Goal: Transaction & Acquisition: Purchase product/service

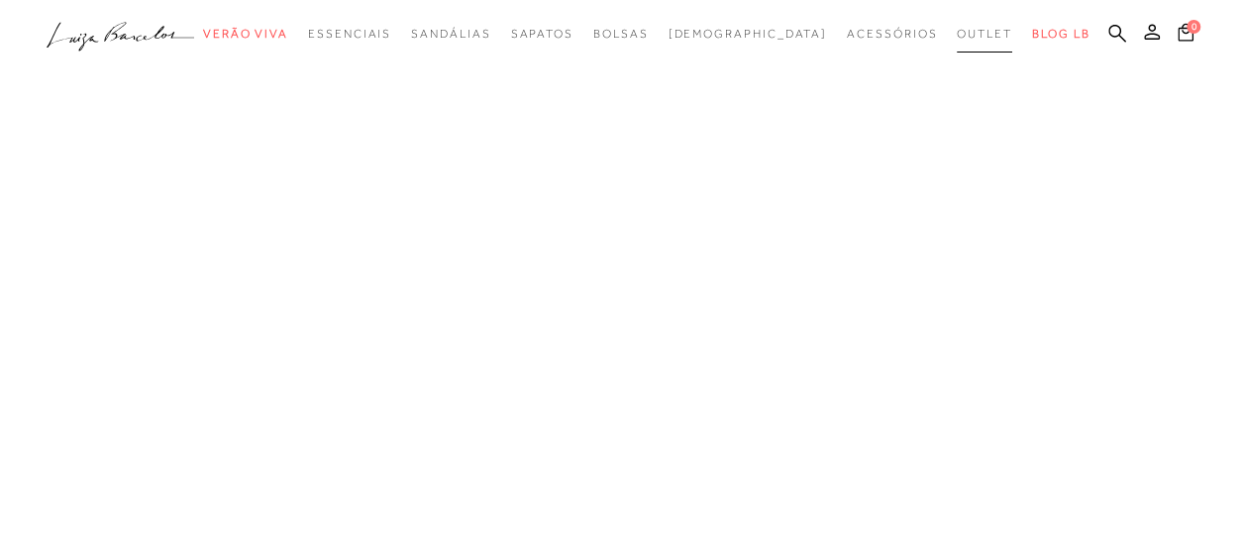
drag, startPoint x: 943, startPoint y: 38, endPoint x: 1109, endPoint y: 228, distance: 252.6
click at [957, 38] on span "Outlet" at bounding box center [984, 34] width 55 height 14
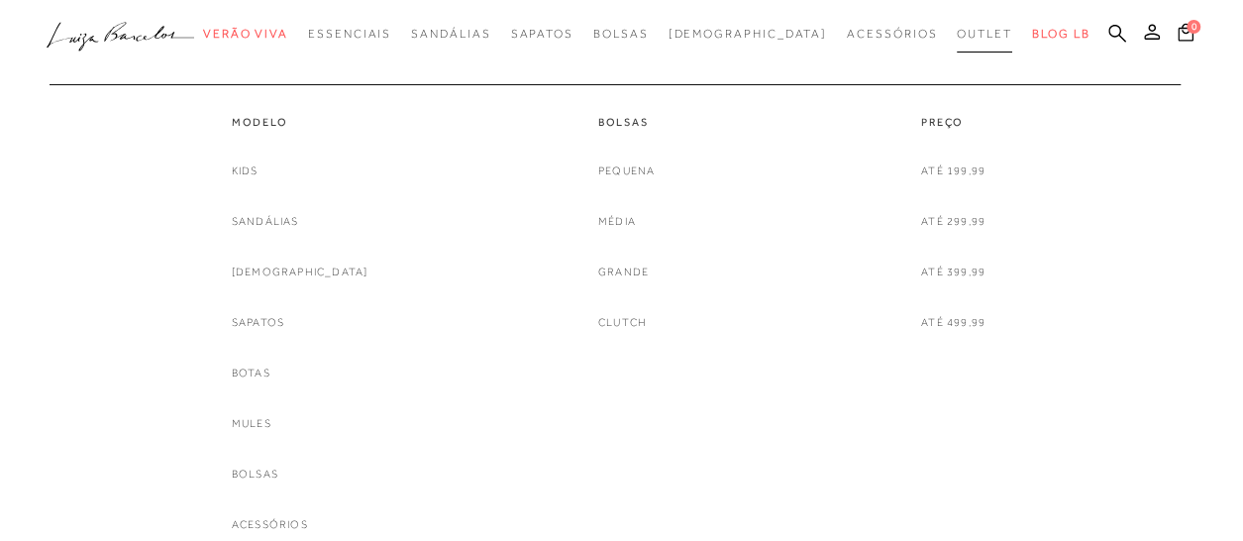
click at [957, 35] on span "Outlet" at bounding box center [984, 34] width 55 height 14
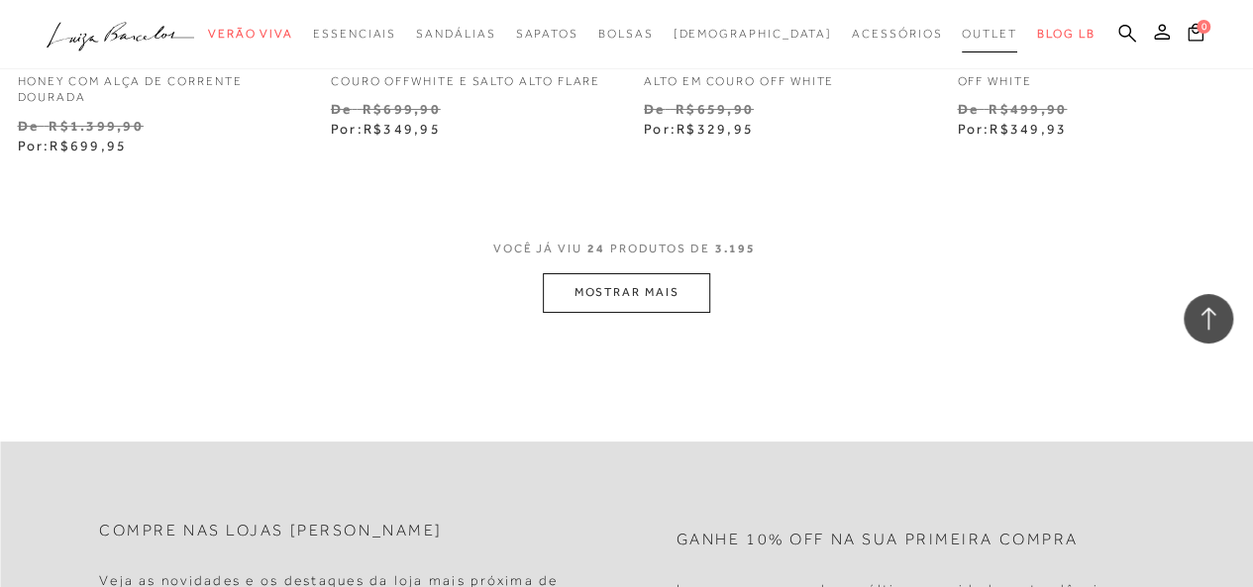
scroll to position [3763, 0]
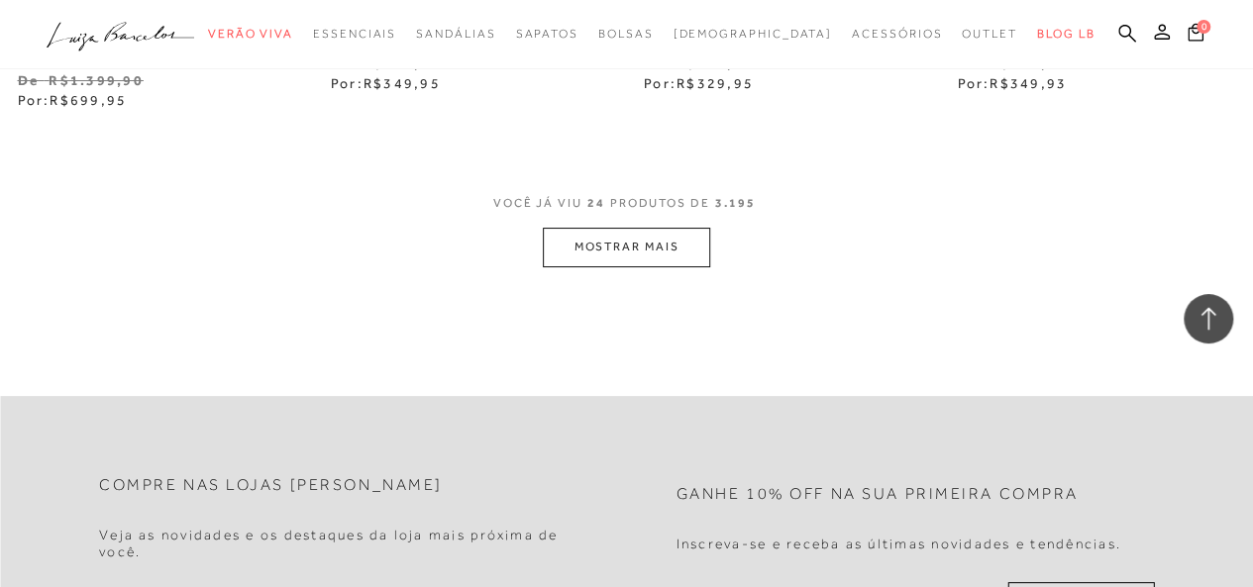
click at [619, 233] on button "MOSTRAR MAIS" at bounding box center [626, 247] width 166 height 39
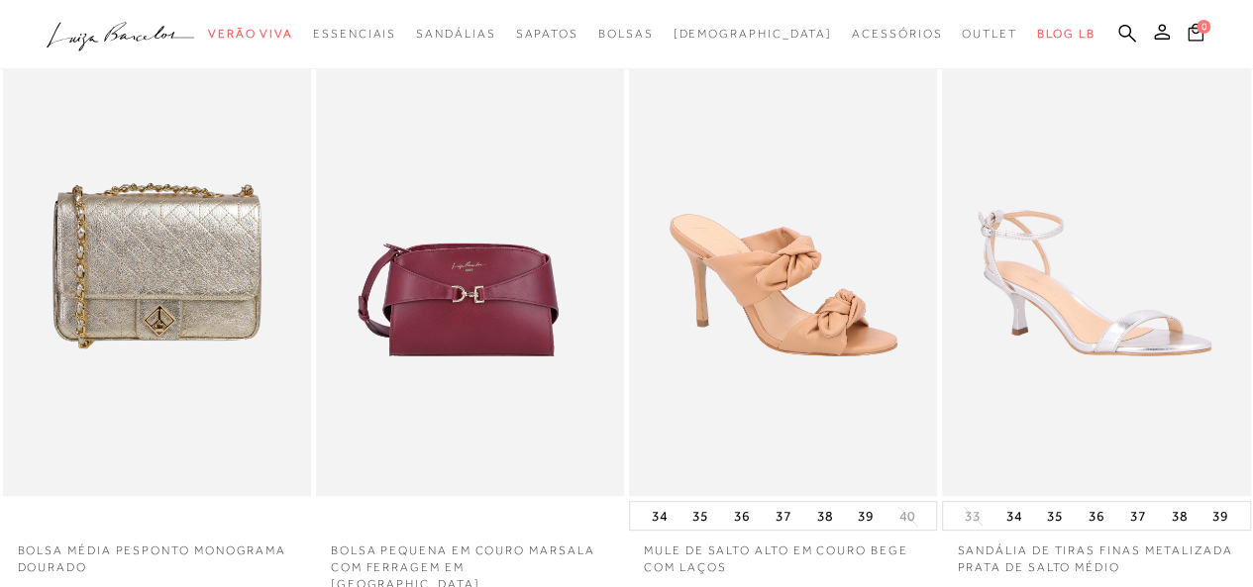
scroll to position [0, 0]
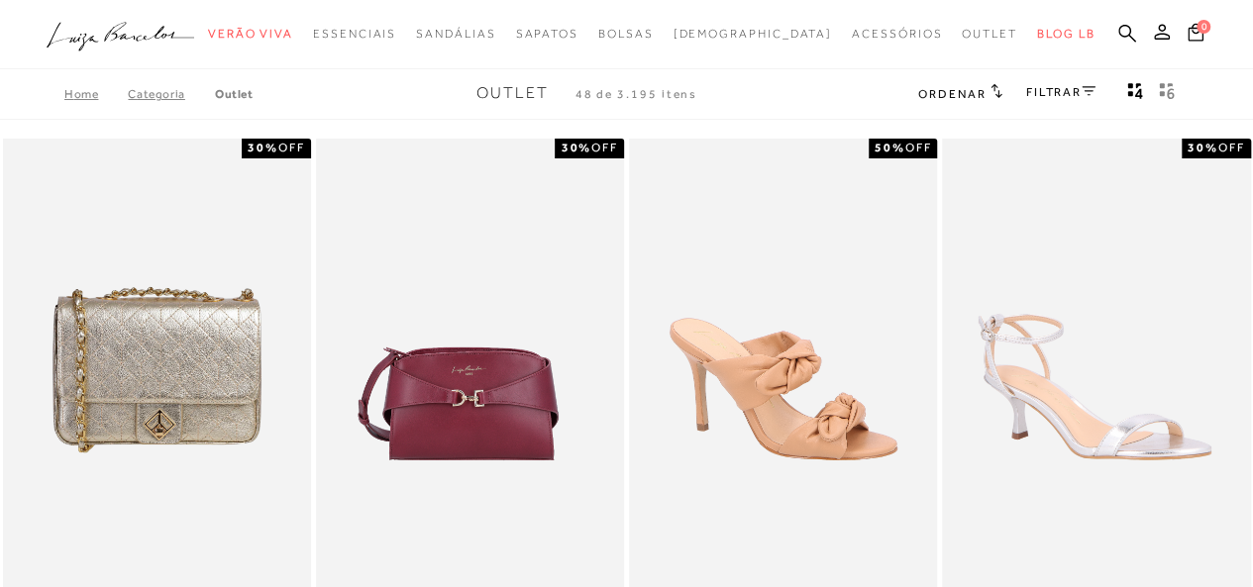
click at [1050, 87] on link "FILTRAR" at bounding box center [1060, 92] width 69 height 14
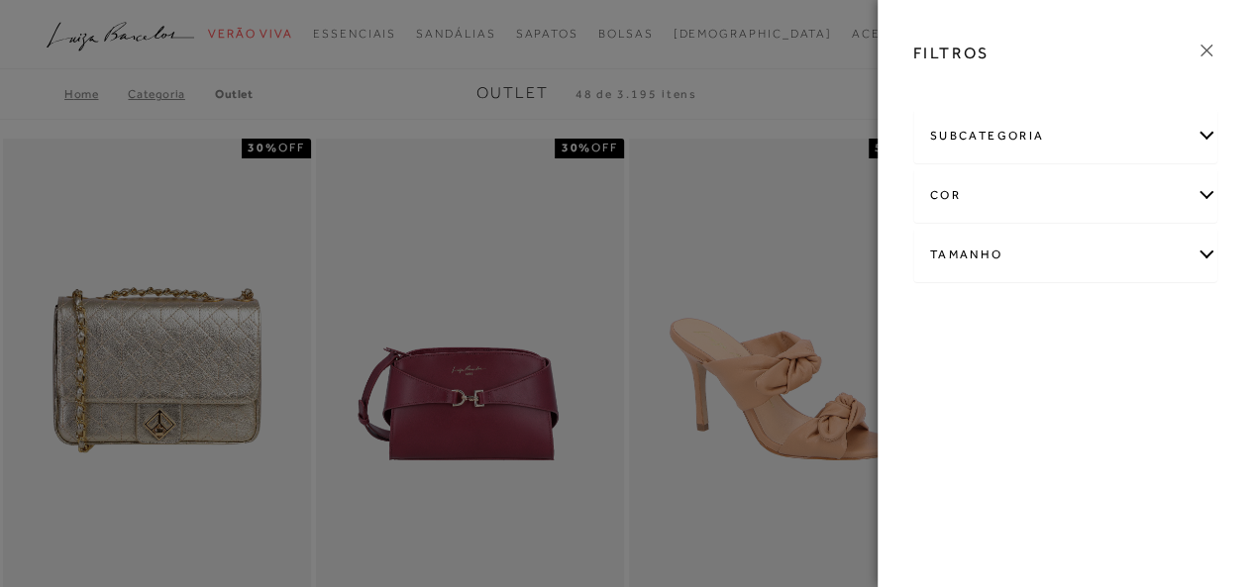
click at [1200, 134] on div "subcategoria" at bounding box center [1065, 136] width 303 height 52
click at [1204, 128] on div "subcategoria" at bounding box center [1065, 136] width 303 height 52
click at [1202, 249] on div "Tamanho" at bounding box center [1065, 255] width 303 height 52
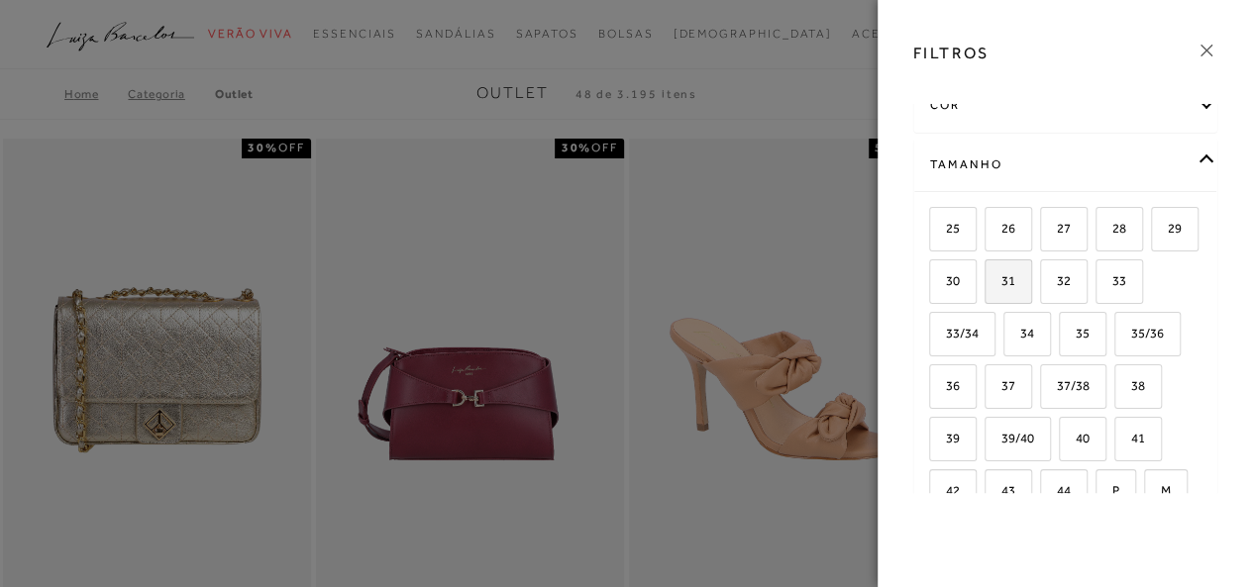
scroll to position [198, 0]
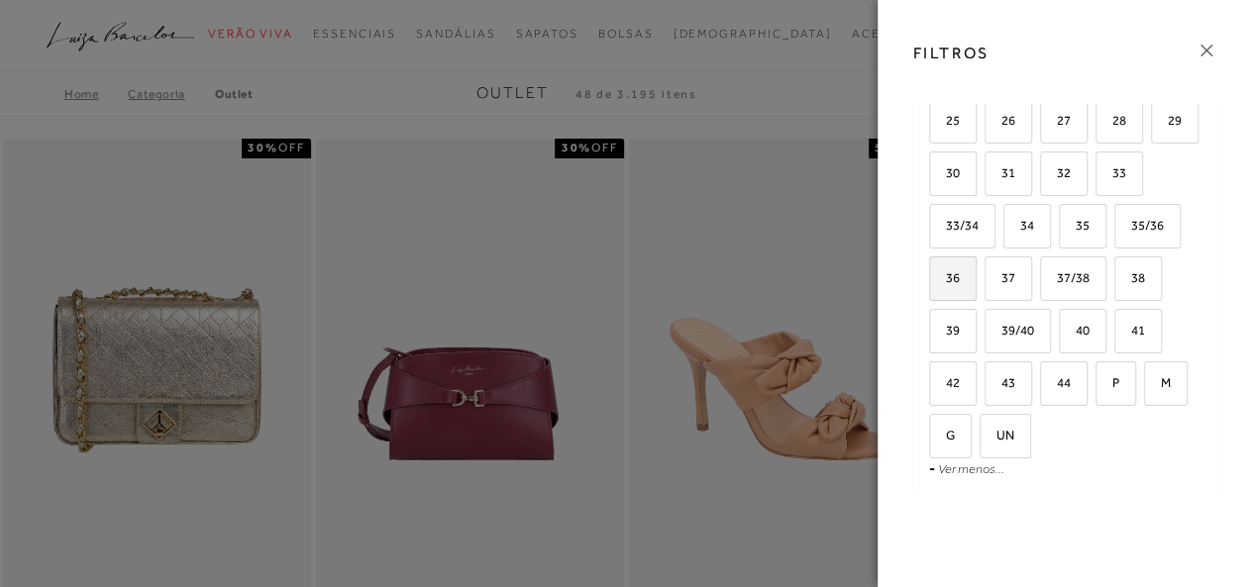
click at [960, 279] on span "36" at bounding box center [945, 277] width 29 height 15
click at [946, 279] on input "36" at bounding box center [936, 281] width 20 height 20
checkbox input "true"
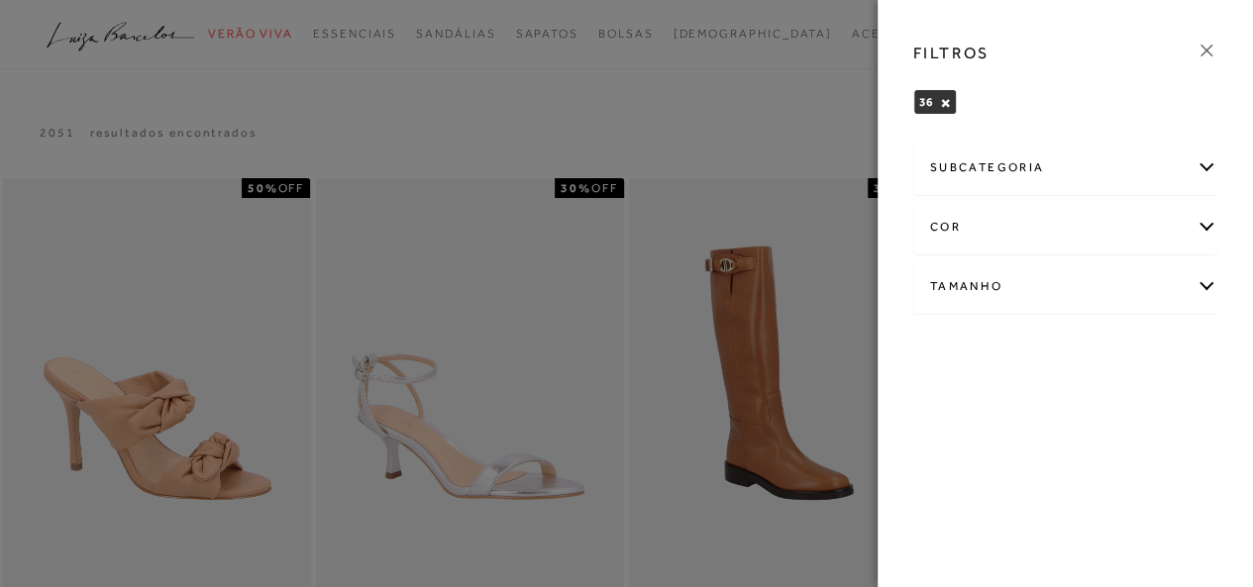
click at [1196, 169] on div "subcategoria" at bounding box center [1065, 168] width 303 height 52
click at [1200, 346] on div "Tamanho" at bounding box center [1065, 340] width 303 height 52
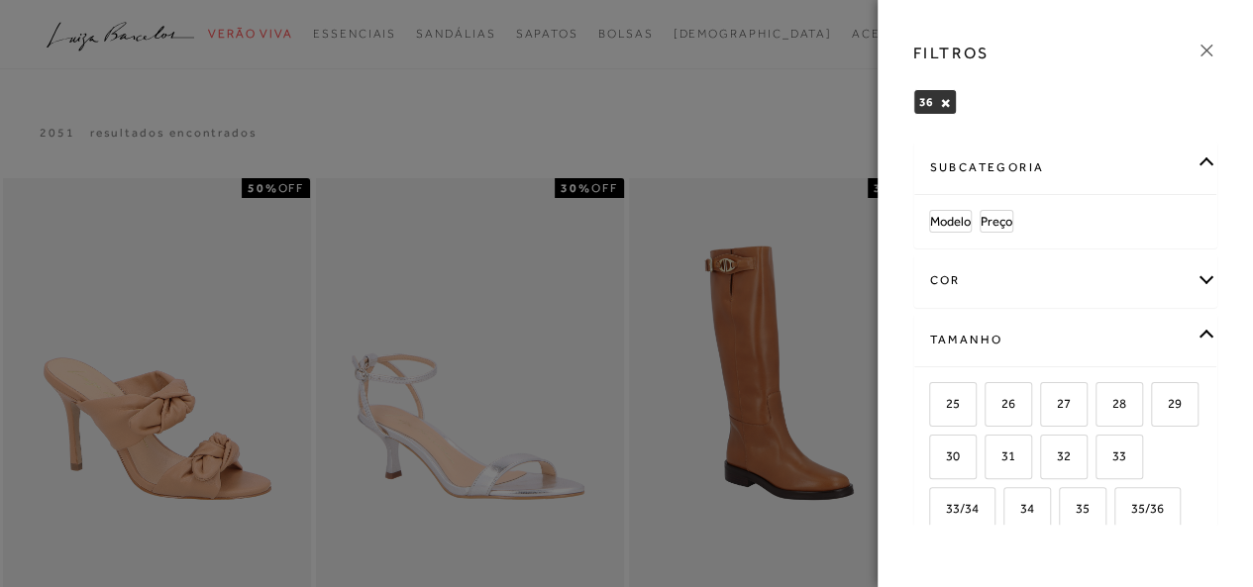
click at [1210, 53] on icon at bounding box center [1206, 51] width 22 height 22
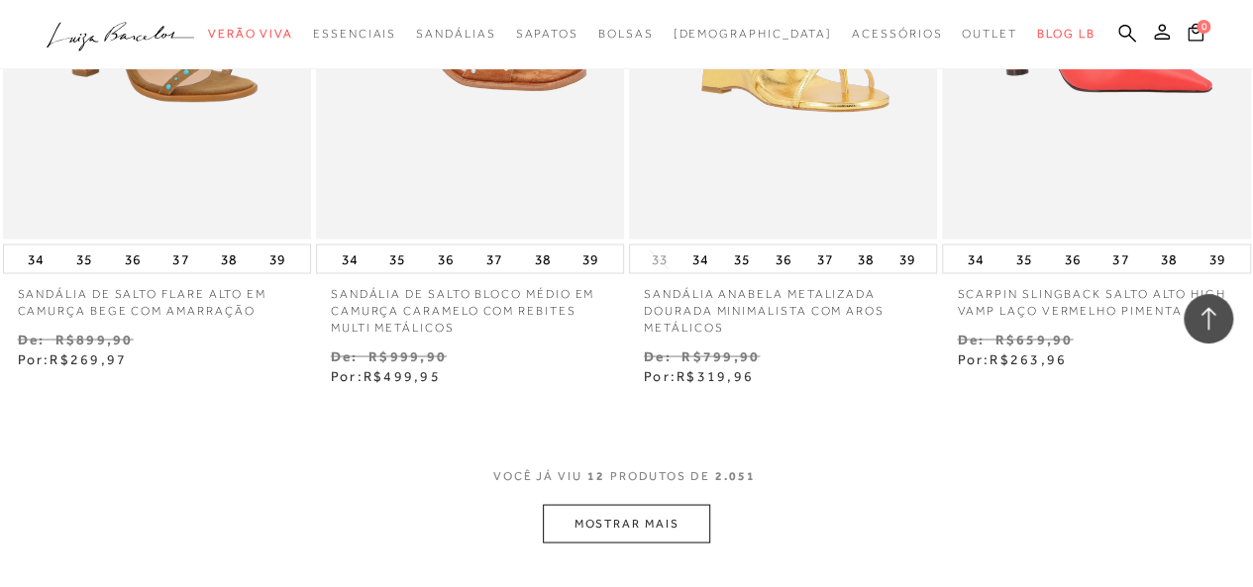
scroll to position [1882, 0]
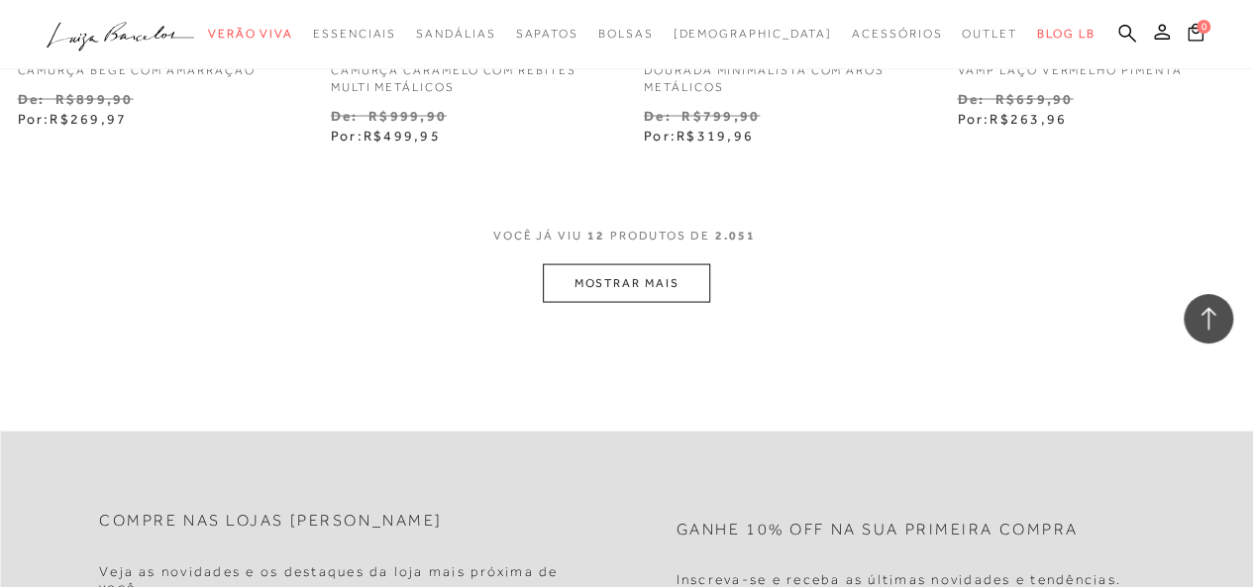
click at [667, 278] on button "MOSTRAR MAIS" at bounding box center [626, 283] width 166 height 39
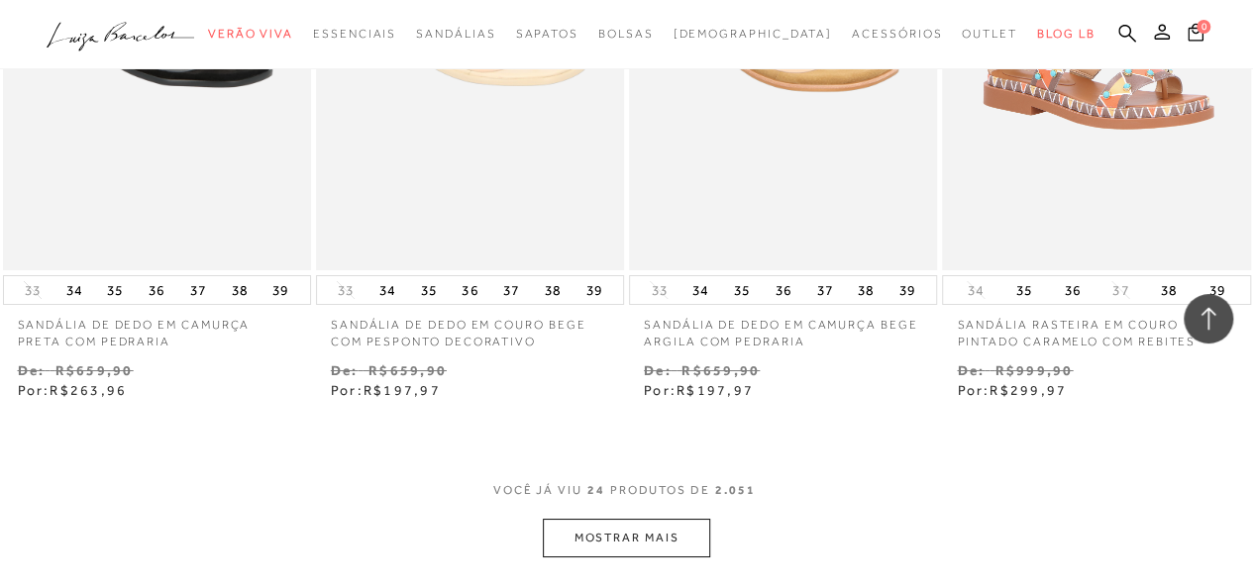
scroll to position [3466, 0]
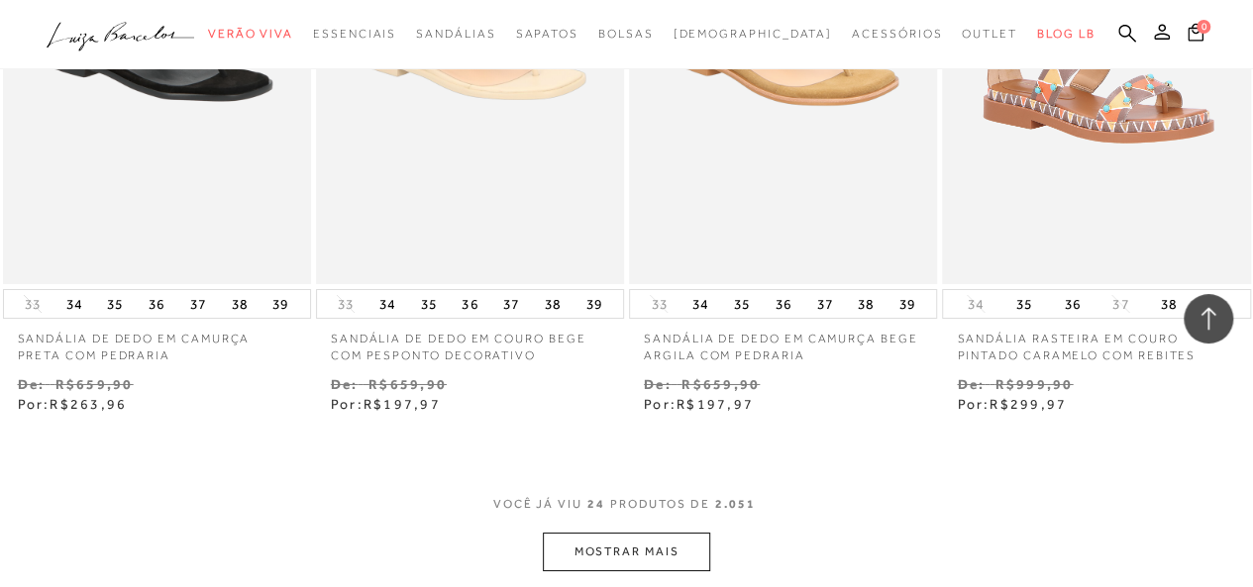
click at [636, 540] on button "MOSTRAR MAIS" at bounding box center [626, 552] width 166 height 39
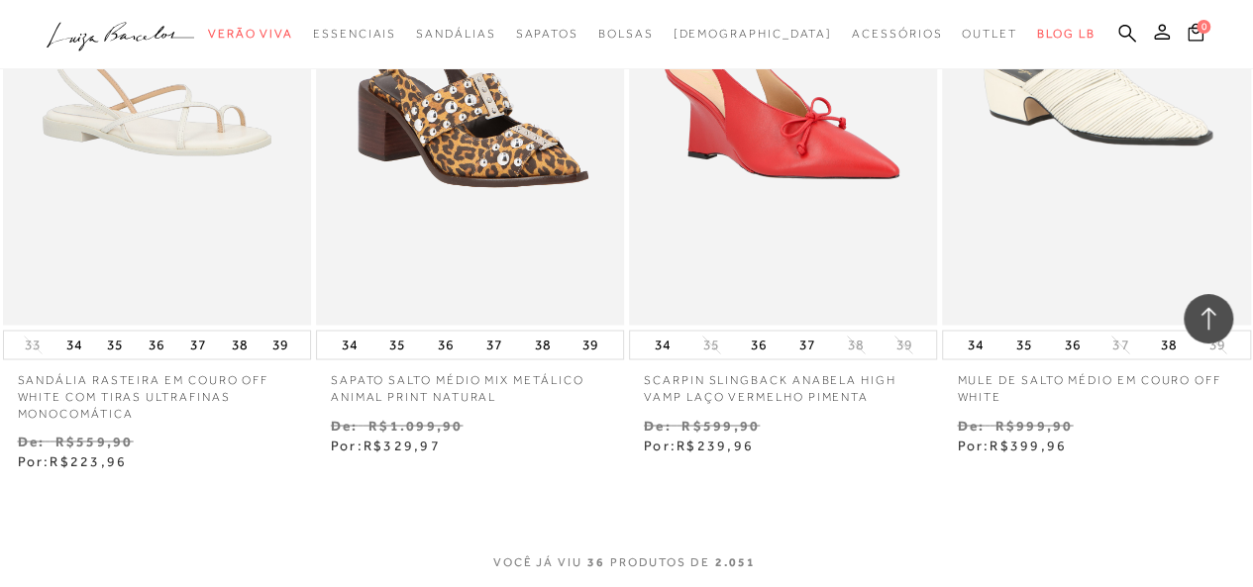
scroll to position [5447, 0]
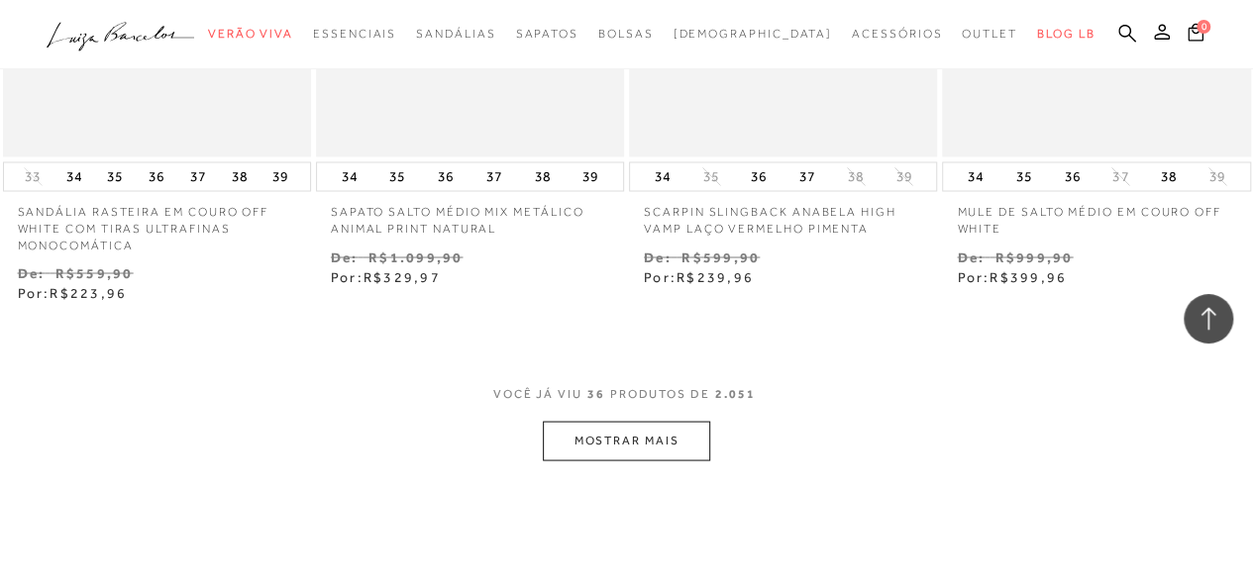
click at [626, 423] on button "MOSTRAR MAIS" at bounding box center [626, 440] width 166 height 39
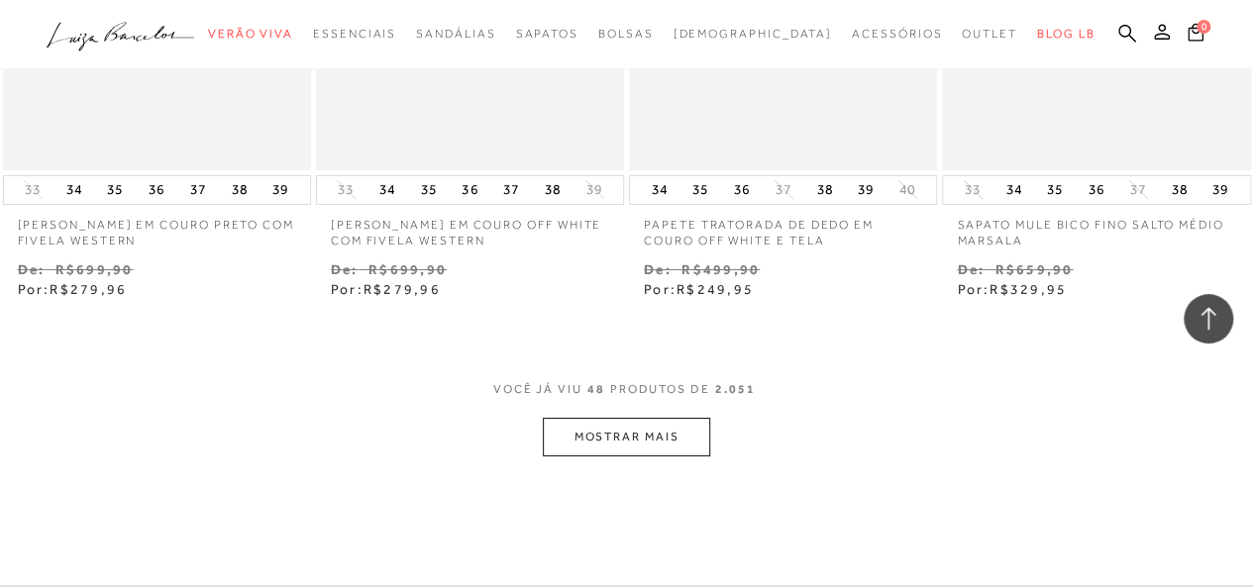
scroll to position [7328, 0]
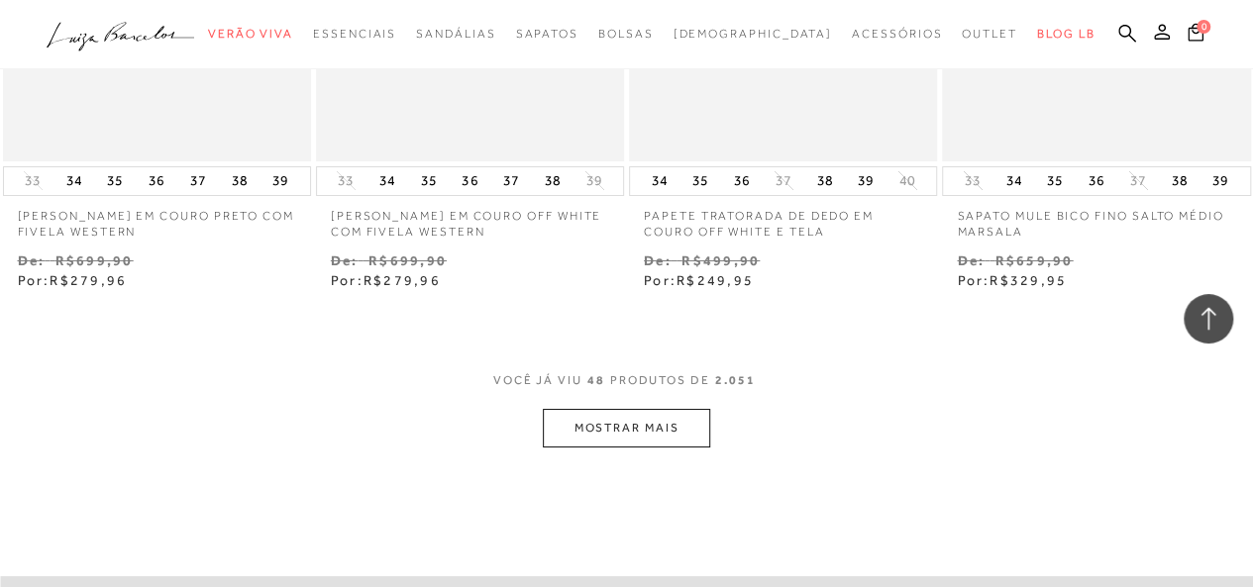
click at [602, 409] on button "MOSTRAR MAIS" at bounding box center [626, 428] width 166 height 39
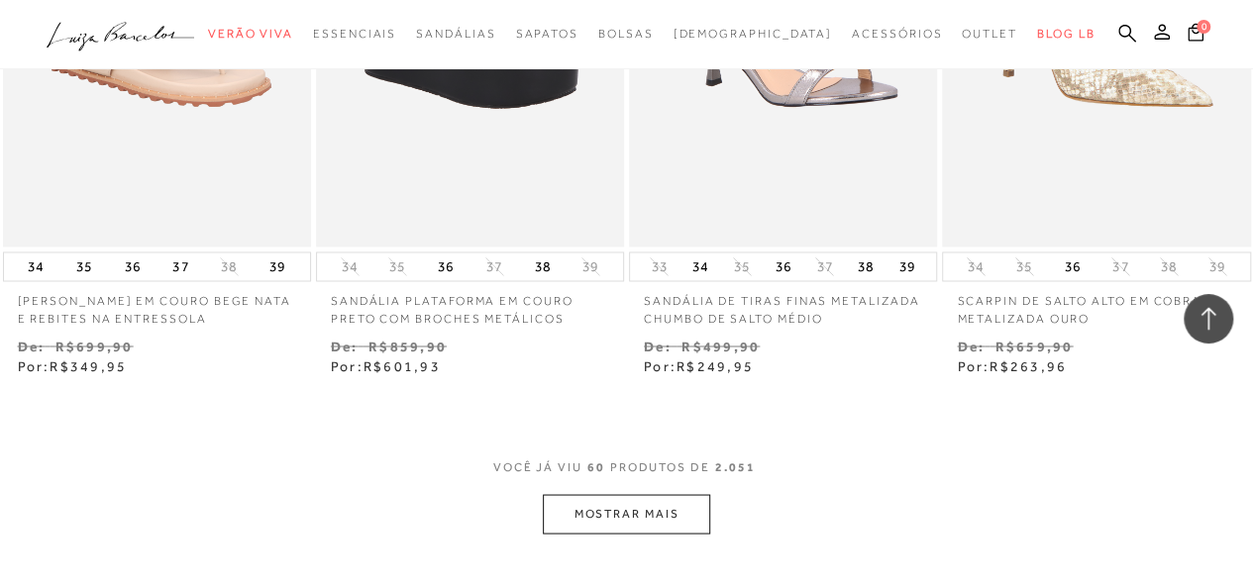
scroll to position [9408, 0]
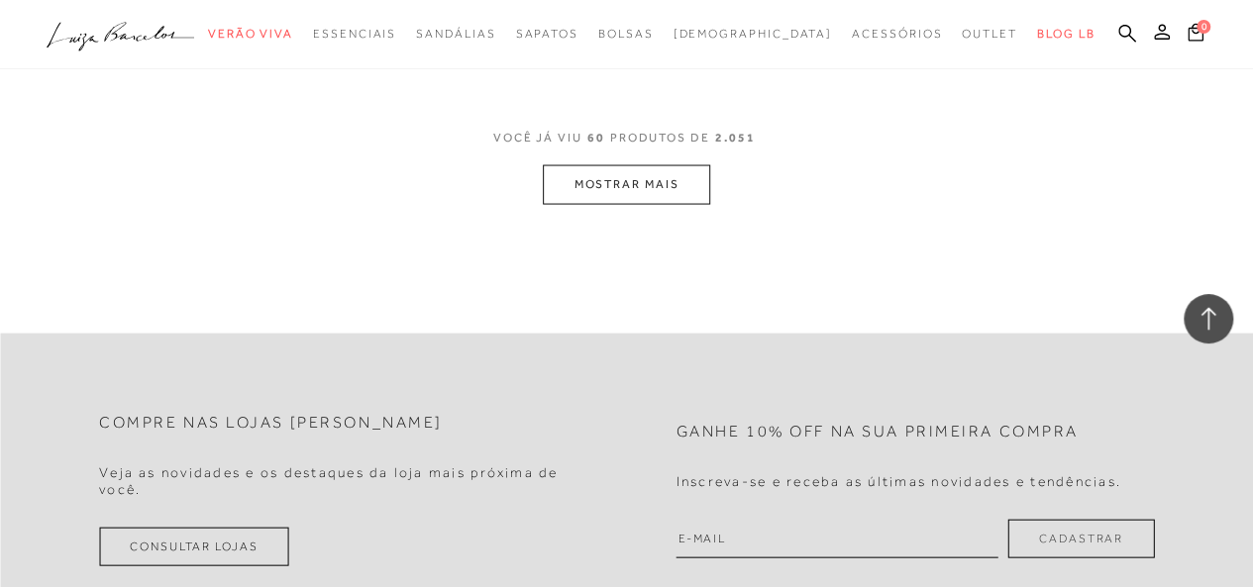
click at [648, 178] on button "MOSTRAR MAIS" at bounding box center [626, 184] width 166 height 39
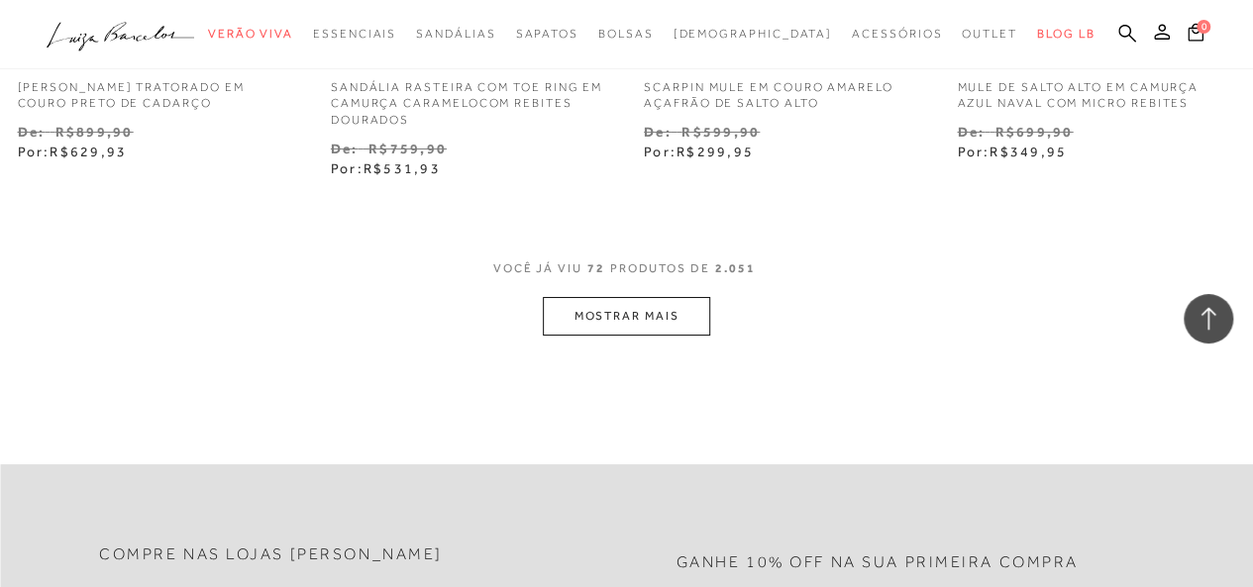
scroll to position [11190, 0]
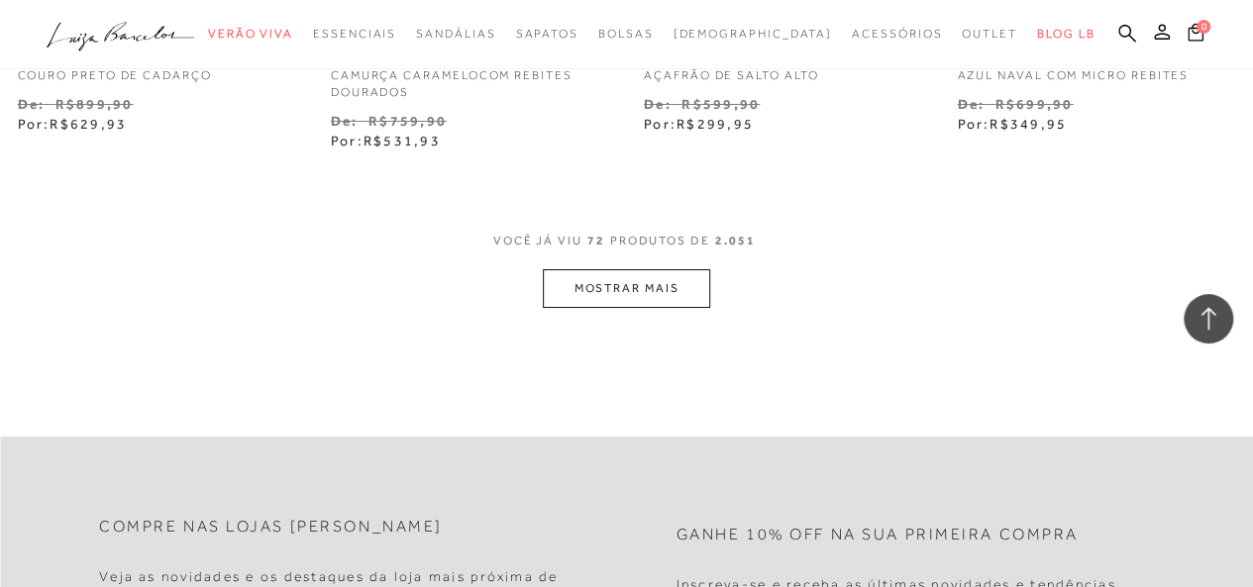
click at [670, 269] on button "MOSTRAR MAIS" at bounding box center [626, 288] width 166 height 39
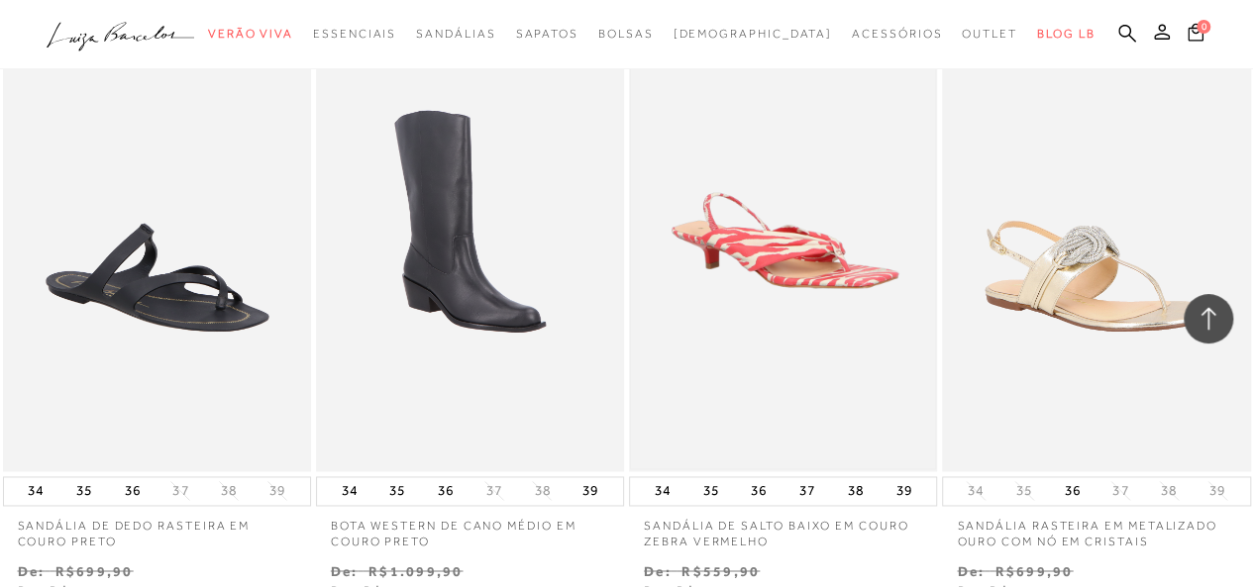
scroll to position [13072, 0]
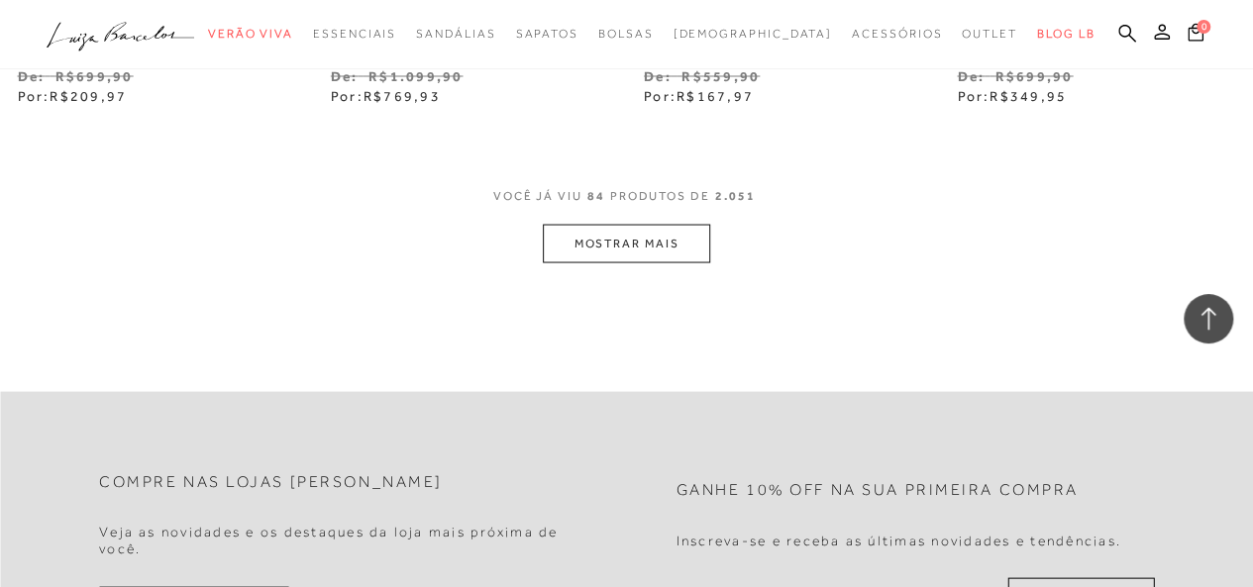
click at [621, 187] on span "PRODUTOS DE" at bounding box center [660, 195] width 100 height 17
click at [629, 224] on button "MOSTRAR MAIS" at bounding box center [626, 243] width 166 height 39
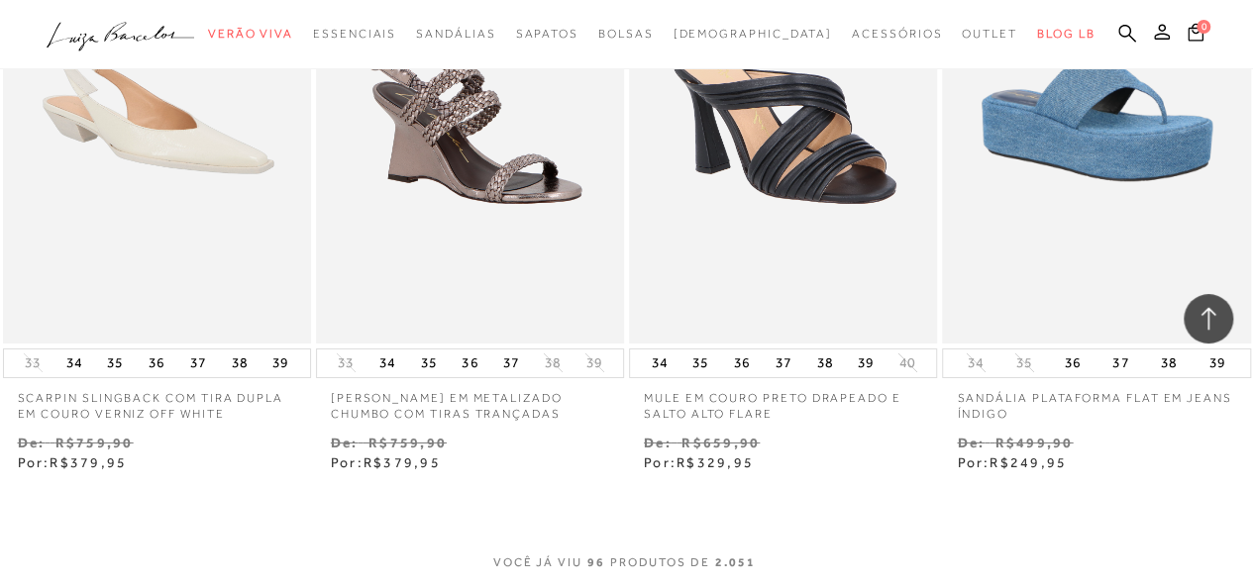
scroll to position [14854, 0]
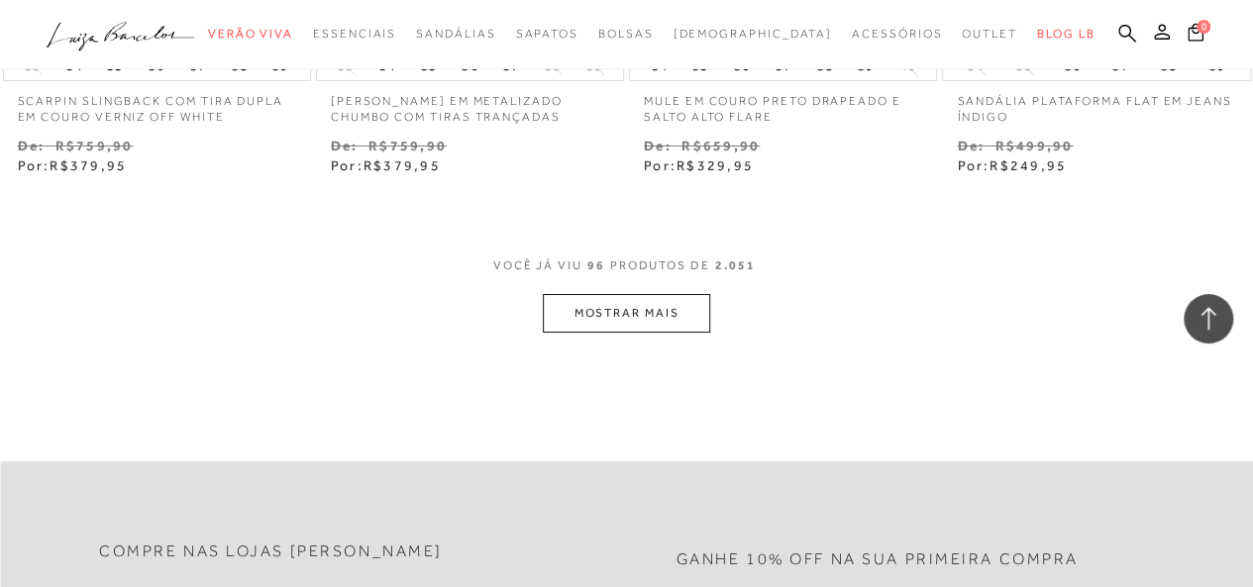
click at [626, 294] on button "MOSTRAR MAIS" at bounding box center [626, 313] width 166 height 39
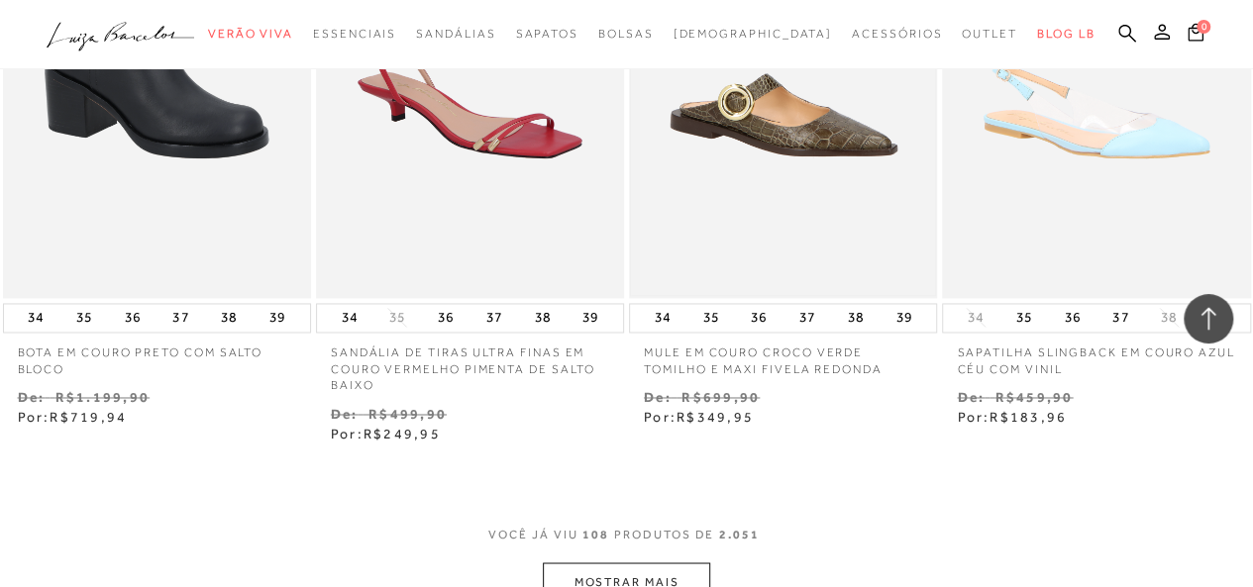
scroll to position [16538, 0]
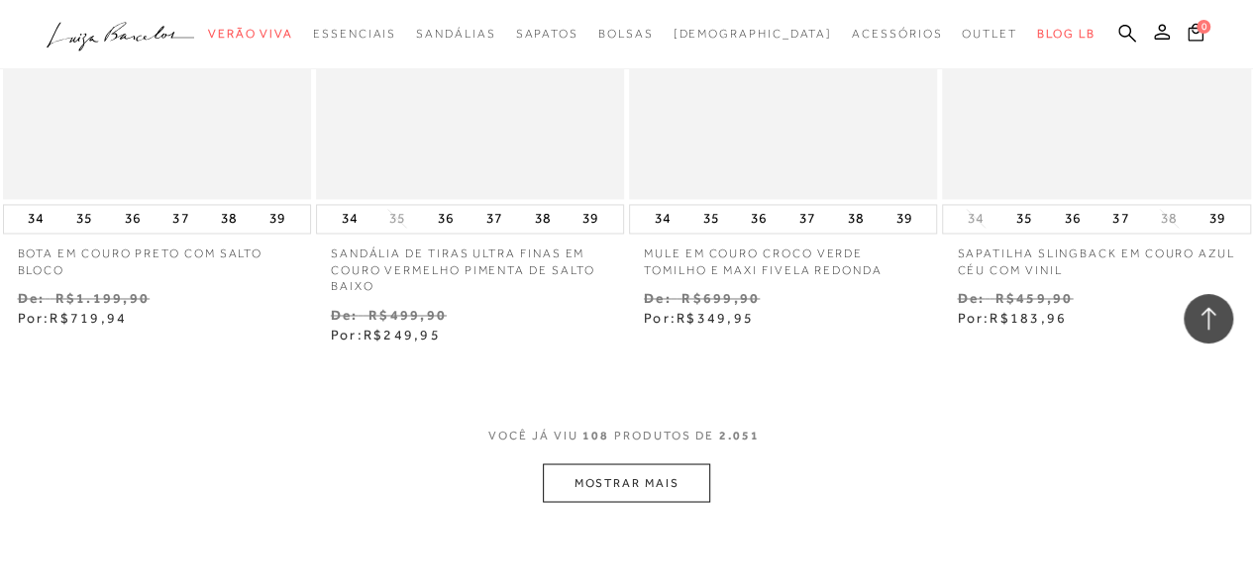
click at [679, 463] on button "MOSTRAR MAIS" at bounding box center [626, 482] width 166 height 39
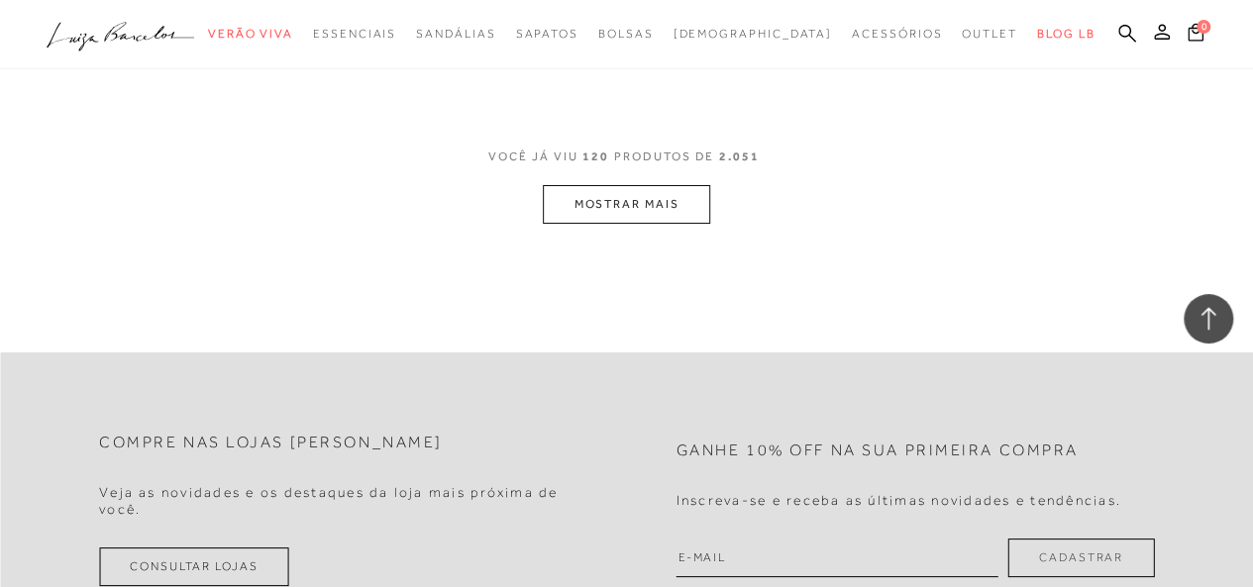
scroll to position [18717, 0]
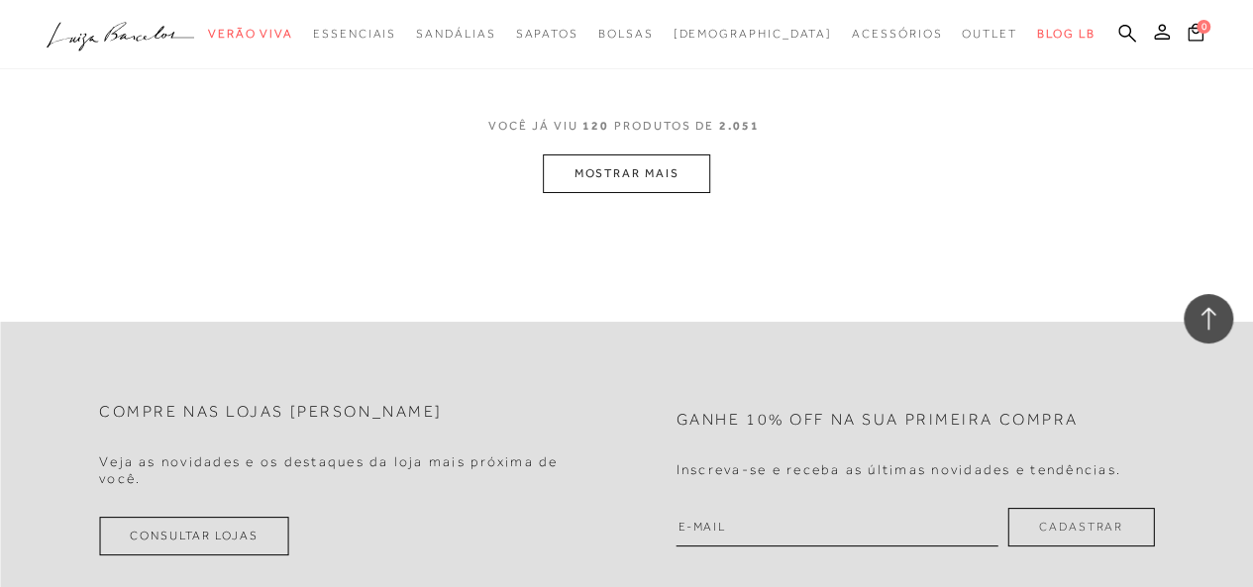
click at [659, 154] on button "MOSTRAR MAIS" at bounding box center [626, 173] width 166 height 39
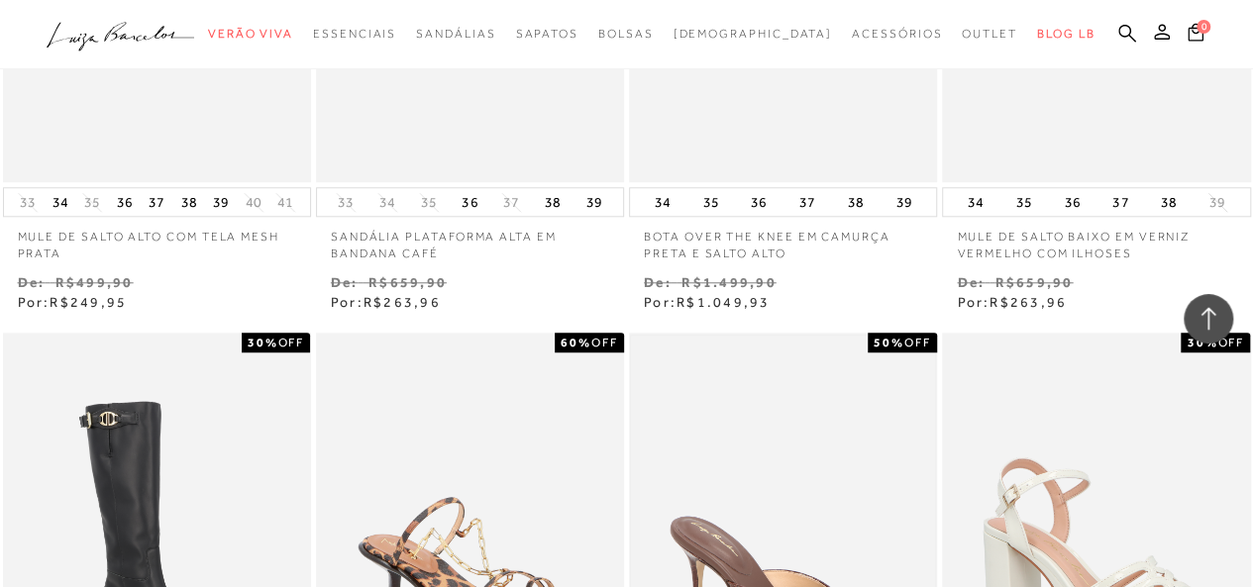
scroll to position [20202, 0]
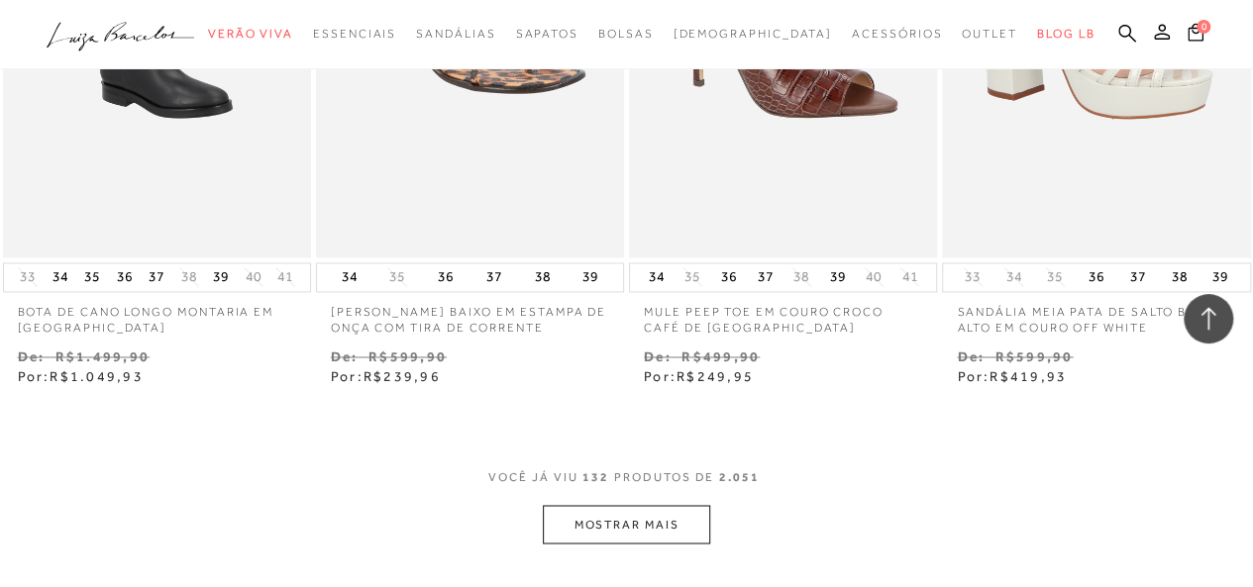
click at [663, 505] on button "MOSTRAR MAIS" at bounding box center [626, 524] width 166 height 39
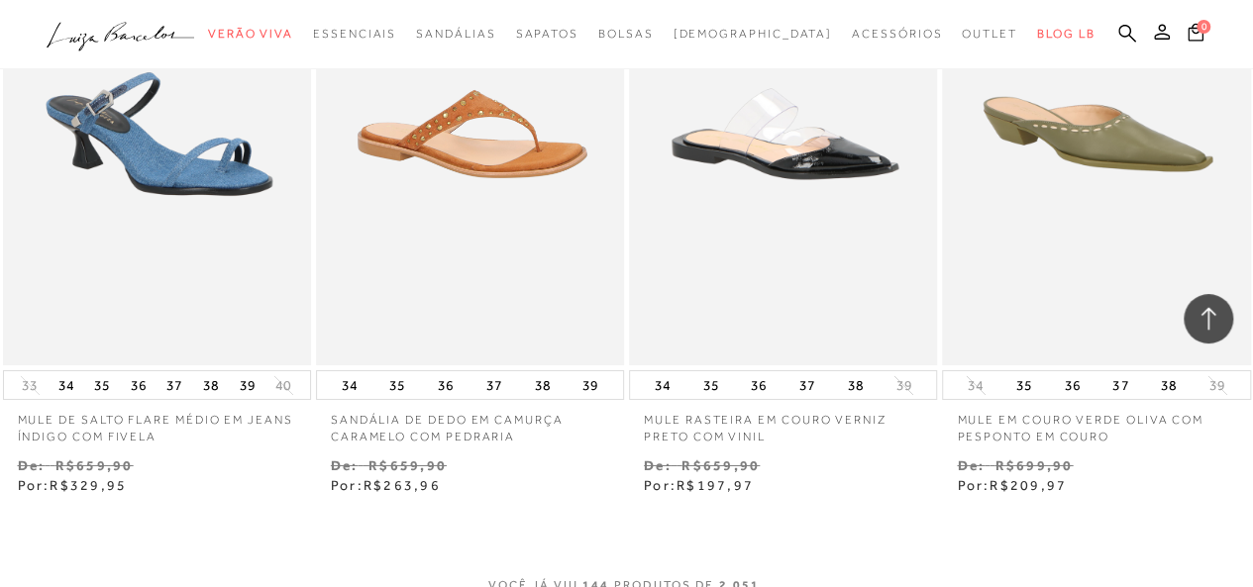
scroll to position [22183, 0]
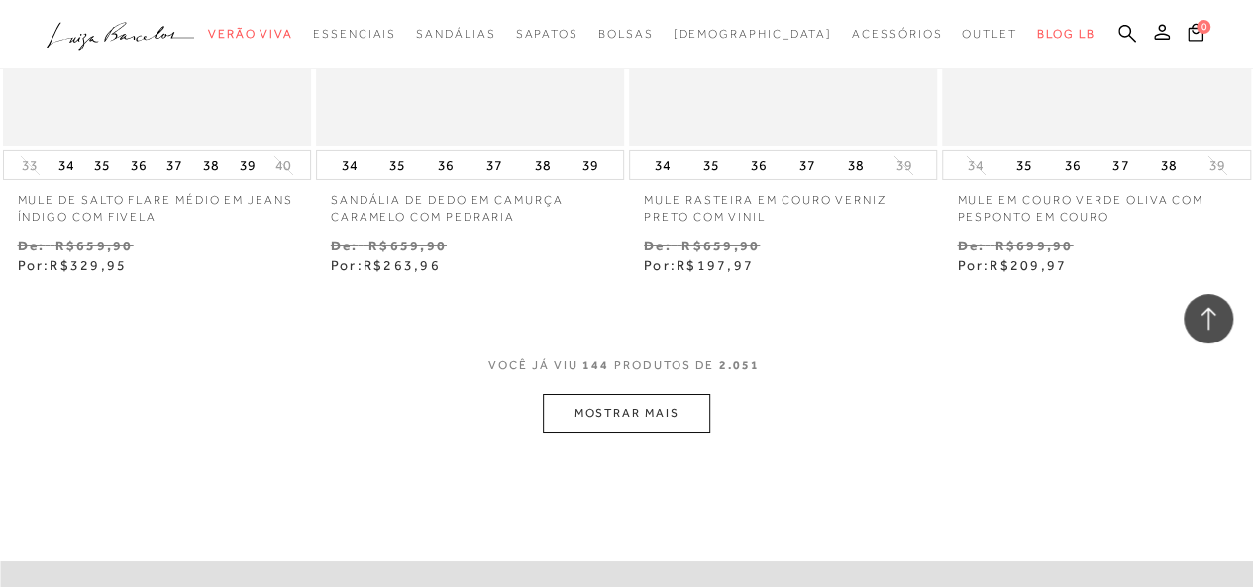
click at [627, 394] on button "MOSTRAR MAIS" at bounding box center [626, 413] width 166 height 39
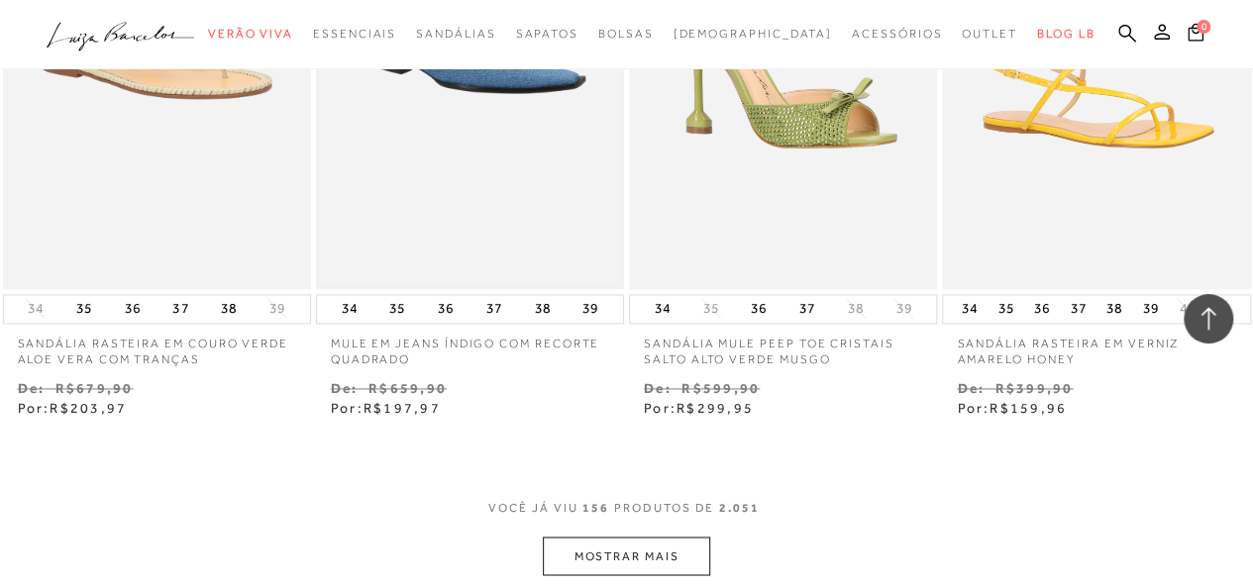
scroll to position [24064, 0]
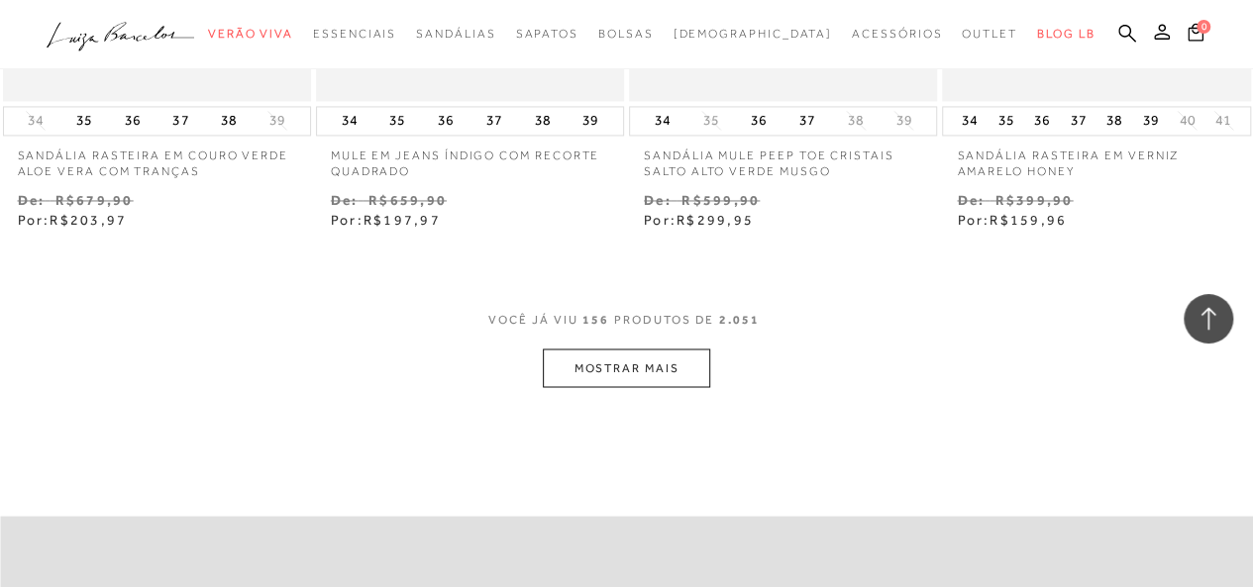
click at [616, 349] on button "MOSTRAR MAIS" at bounding box center [626, 368] width 166 height 39
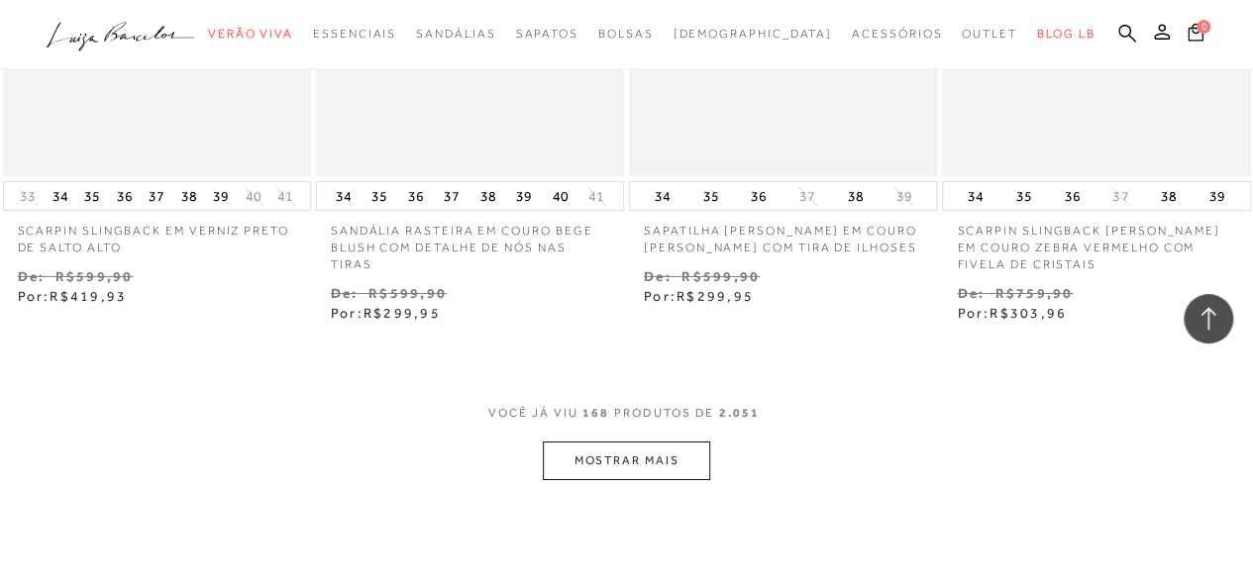
scroll to position [26045, 0]
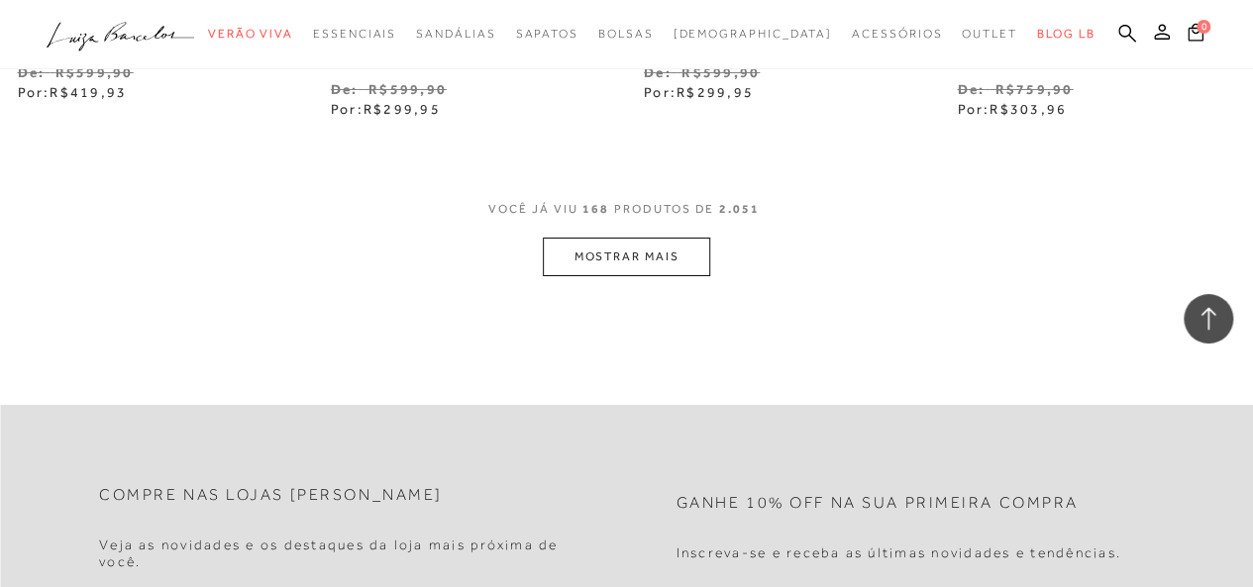
click at [640, 238] on button "MOSTRAR MAIS" at bounding box center [626, 257] width 166 height 39
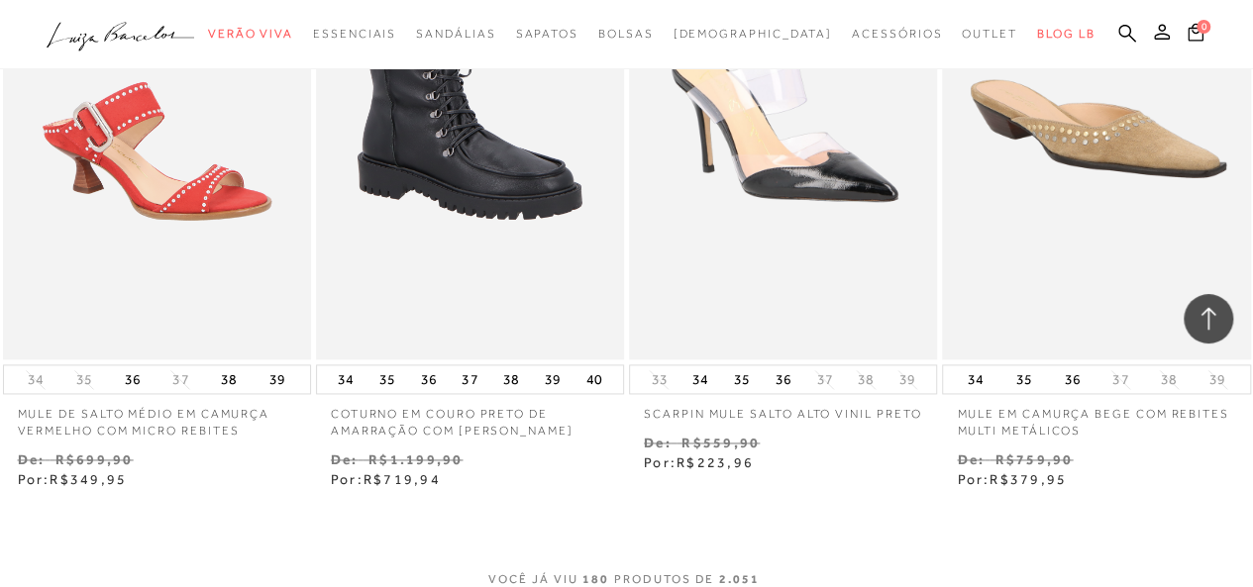
scroll to position [27827, 0]
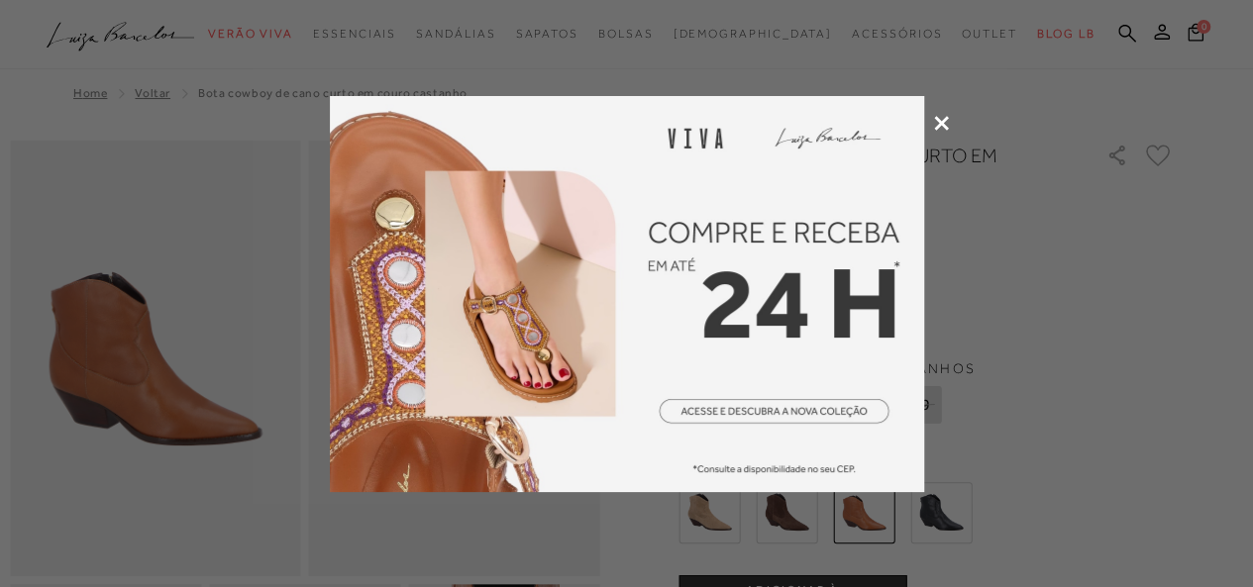
click at [945, 120] on icon at bounding box center [941, 123] width 15 height 15
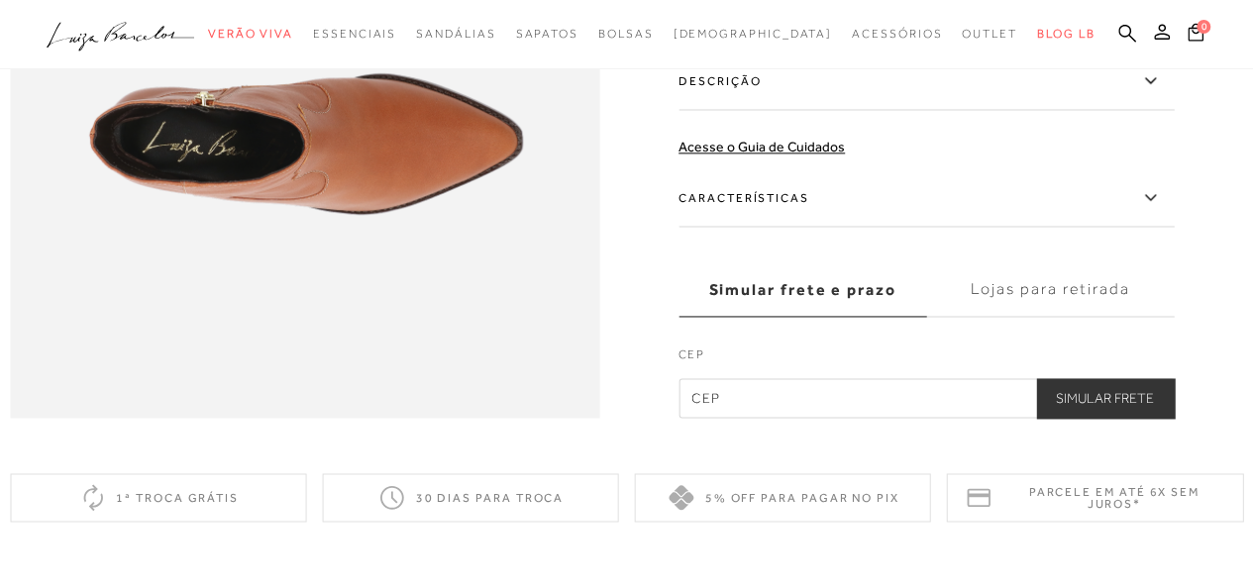
scroll to position [1386, 0]
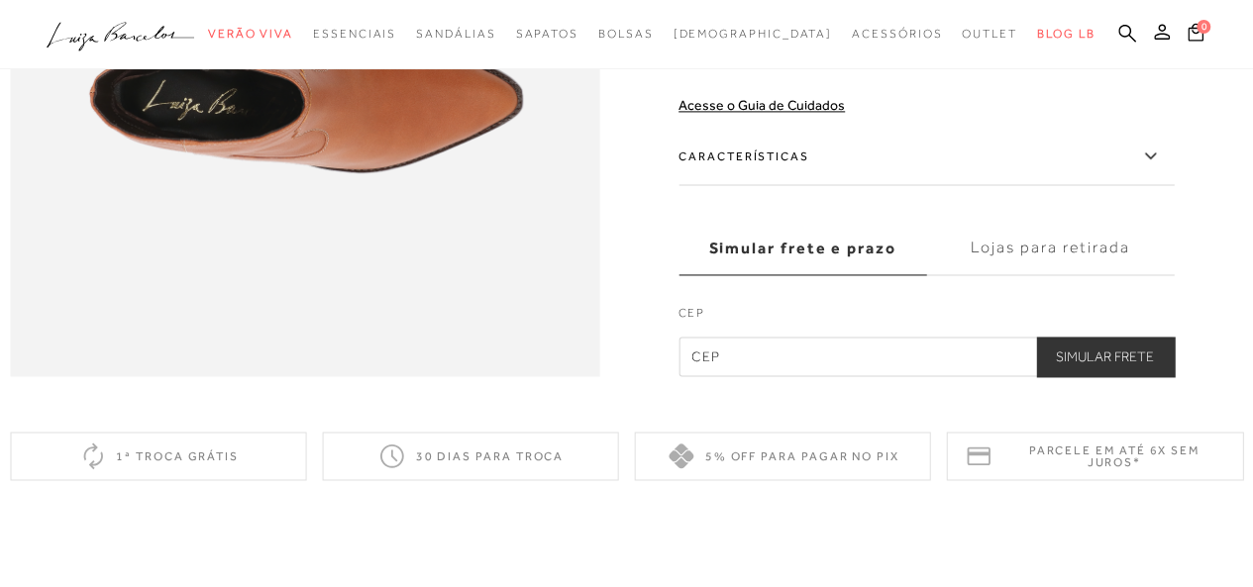
click at [1154, 51] on icon at bounding box center [1150, 39] width 24 height 25
click at [0, 0] on input "Descrição" at bounding box center [0, 0] width 0 height 0
click at [1159, 168] on icon at bounding box center [1150, 156] width 24 height 25
click at [0, 0] on input "Características" at bounding box center [0, 0] width 0 height 0
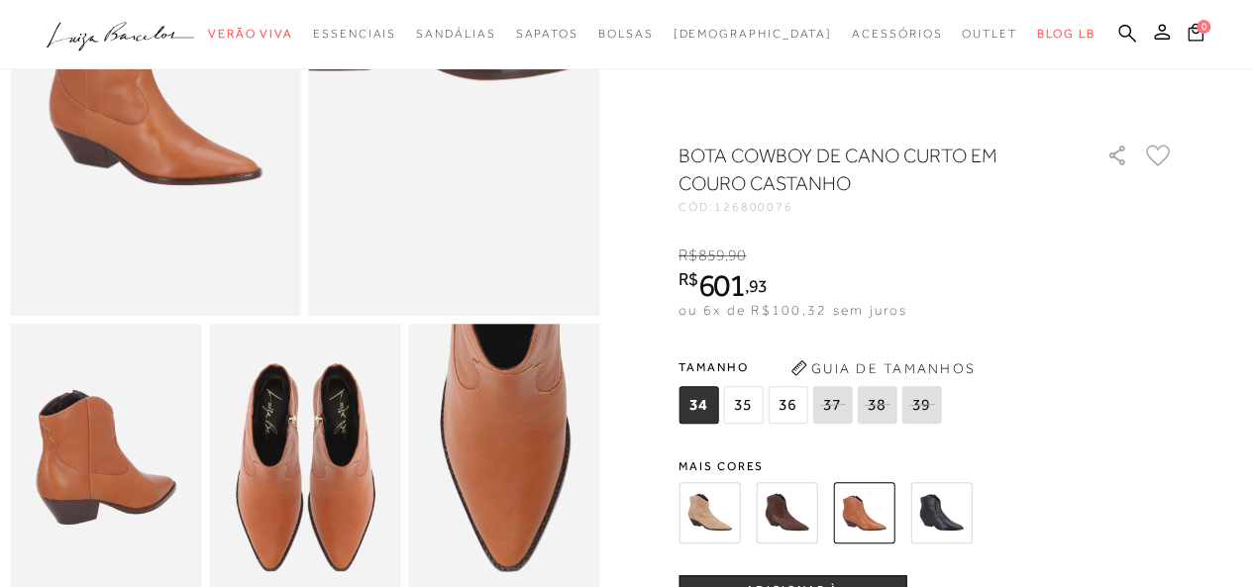
scroll to position [297, 0]
